Goal: Transaction & Acquisition: Book appointment/travel/reservation

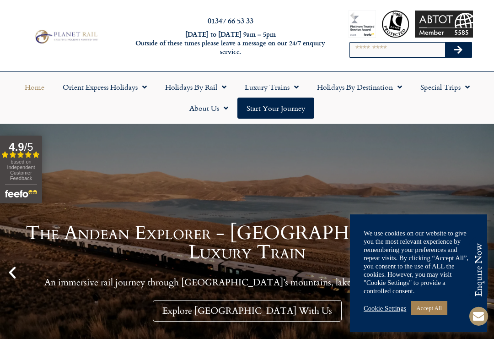
scroll to position [6, 0]
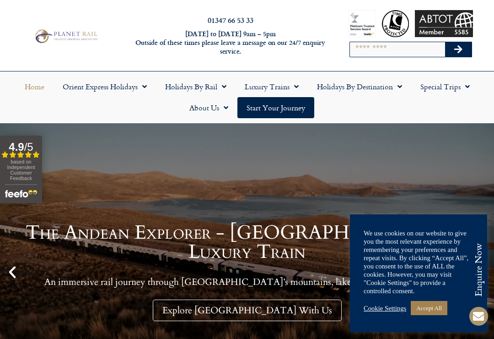
click at [384, 303] on div "Cookie Settings Accept All" at bounding box center [419, 307] width 110 height 19
click at [382, 310] on link "Cookie Settings" at bounding box center [385, 308] width 43 height 8
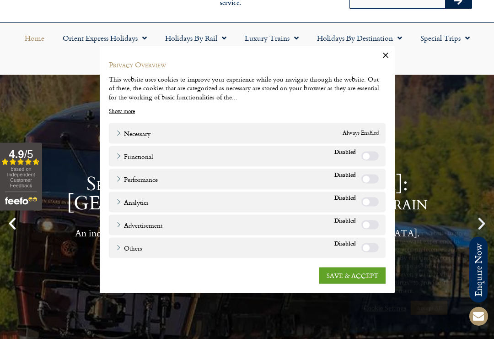
scroll to position [54, 0]
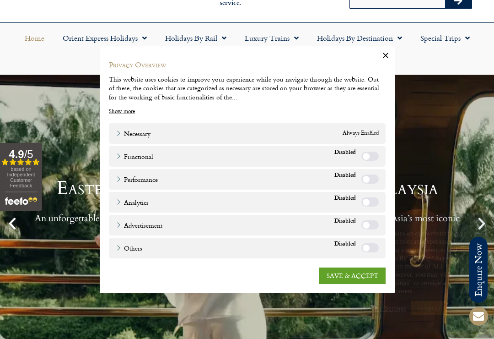
click at [329, 282] on link "SAVE & ACCEPT" at bounding box center [352, 275] width 66 height 16
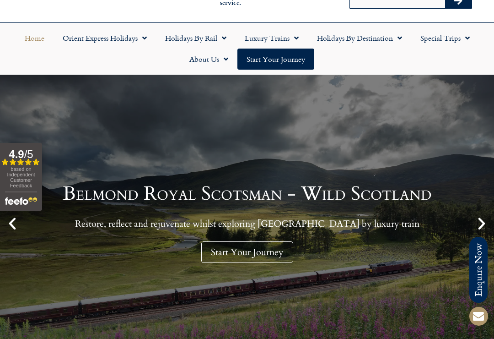
click at [270, 62] on link "Start your Journey" at bounding box center [276, 59] width 77 height 21
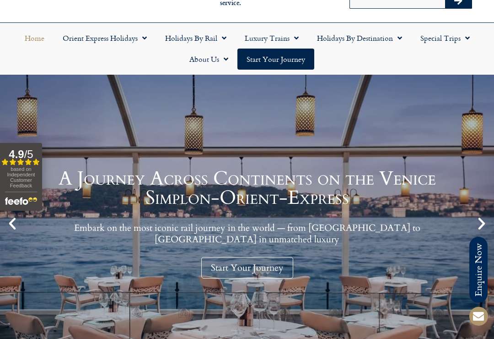
click at [229, 257] on link "Start Your Journey" at bounding box center [247, 268] width 92 height 22
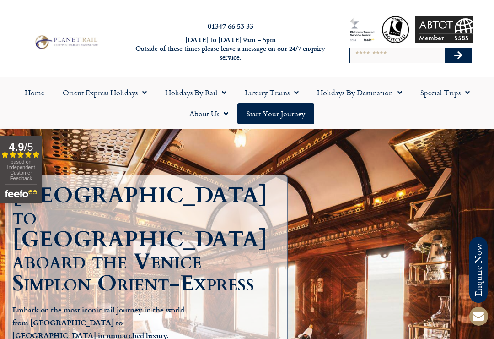
click at [195, 95] on link "Holidays by Rail" at bounding box center [196, 92] width 80 height 21
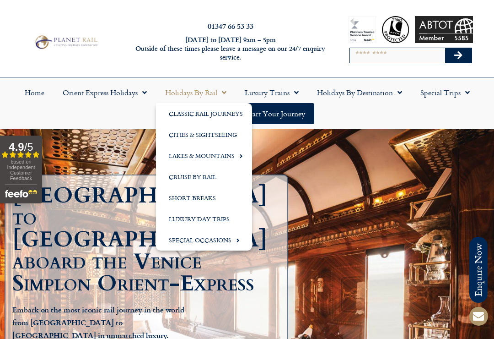
click at [359, 94] on link "Holidays by Destination" at bounding box center [359, 92] width 103 height 21
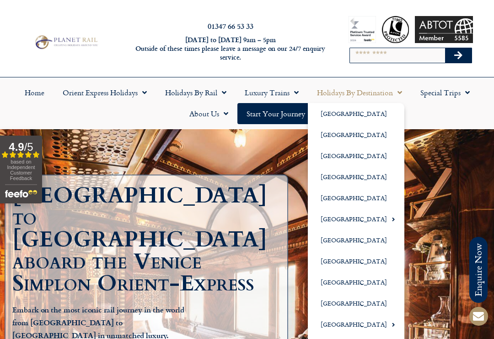
click at [341, 130] on link "[GEOGRAPHIC_DATA]" at bounding box center [356, 134] width 97 height 21
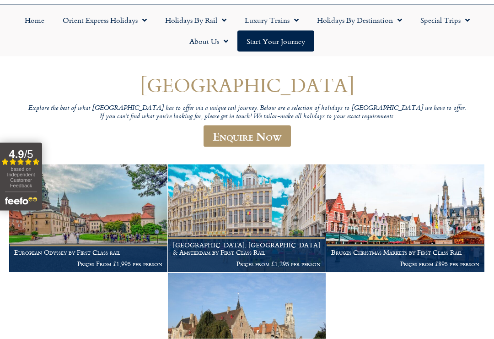
scroll to position [73, 0]
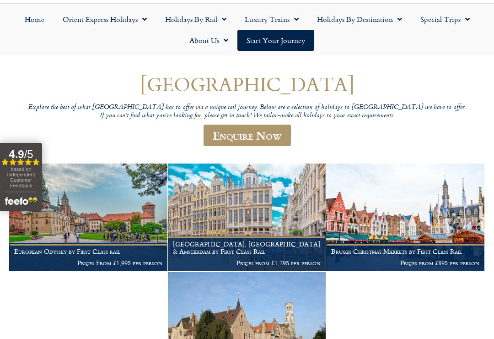
click at [237, 252] on figcaption "Bruges, Brussels & Amsterdam by First Class Rail Prices from £1,295 per person" at bounding box center [247, 253] width 158 height 35
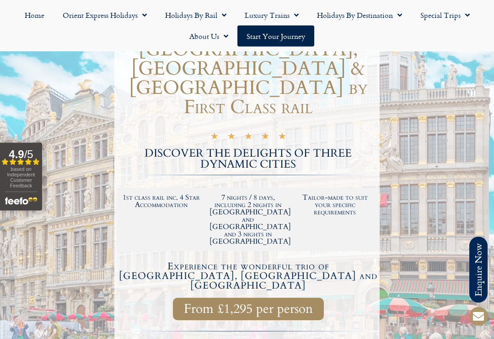
scroll to position [119, 0]
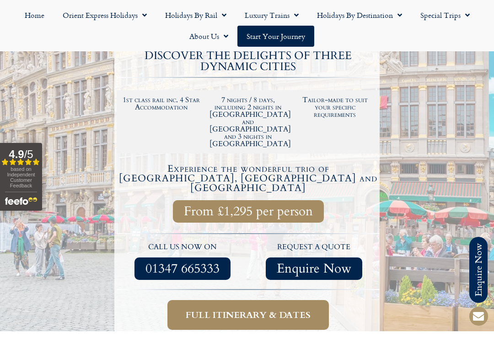
click at [216, 309] on span "Full itinerary & dates" at bounding box center [248, 314] width 125 height 11
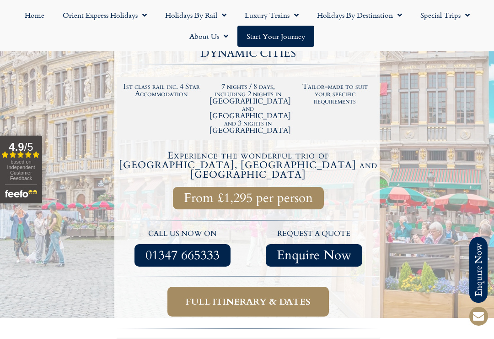
scroll to position [231, 0]
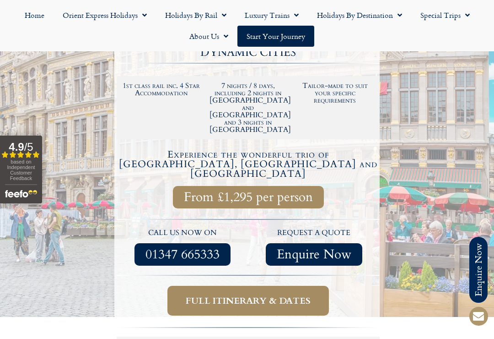
click at [222, 295] on span "Full itinerary & dates" at bounding box center [248, 300] width 125 height 11
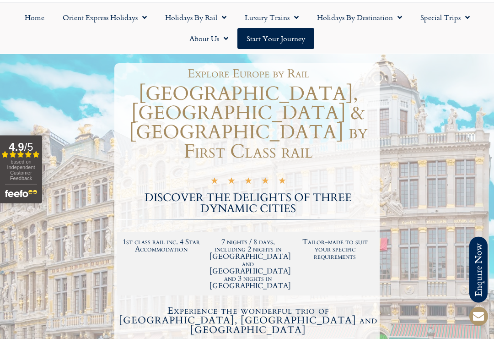
scroll to position [0, 0]
